Goal: Find specific page/section: Find specific page/section

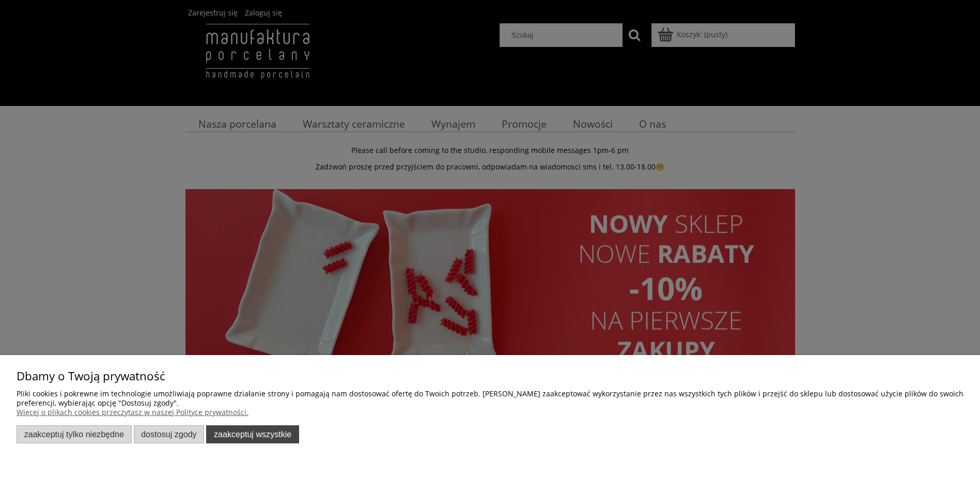
click at [261, 433] on button "Zaakceptuj wszystkie" at bounding box center [252, 434] width 93 height 18
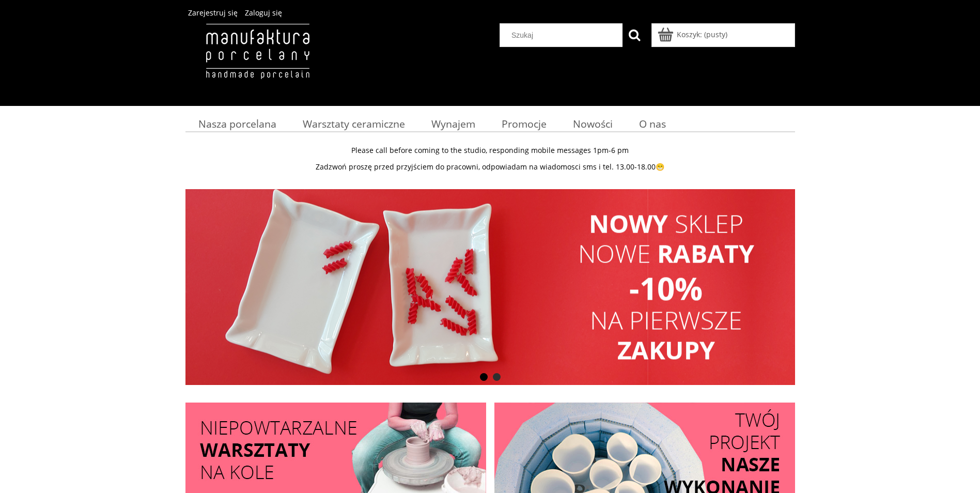
click at [564, 26] on input "Szukaj w sklepie" at bounding box center [562, 35] width 119 height 23
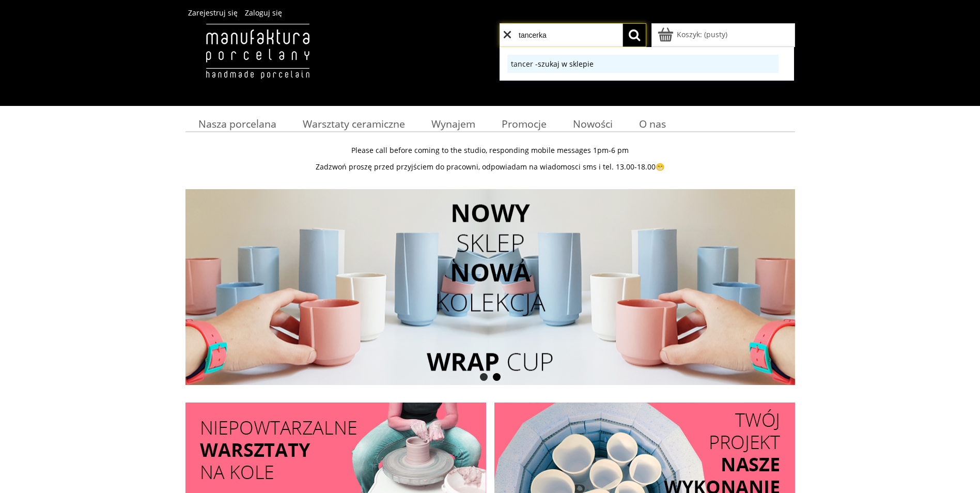
type input "tancerka"
click at [538, 59] on button "szukaj w sklepie" at bounding box center [566, 64] width 56 height 10
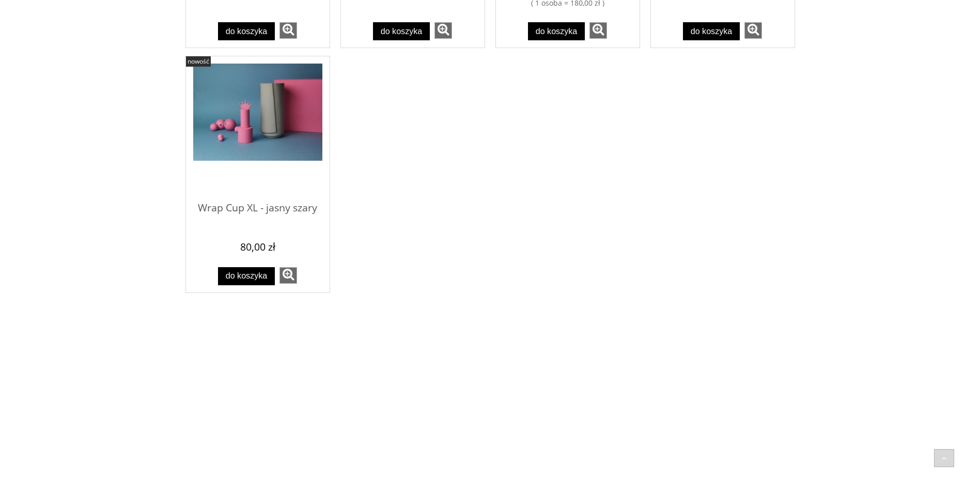
scroll to position [1136, 0]
